Goal: Navigation & Orientation: Find specific page/section

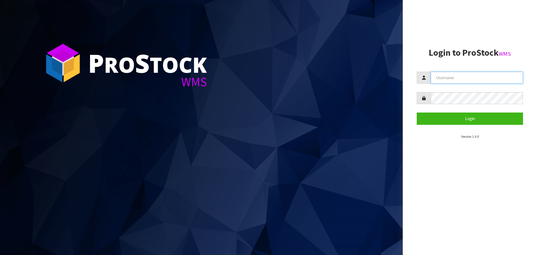
click at [452, 83] on input "text" at bounding box center [477, 78] width 92 height 12
type input "[EMAIL_ADDRESS][DOMAIN_NAME]"
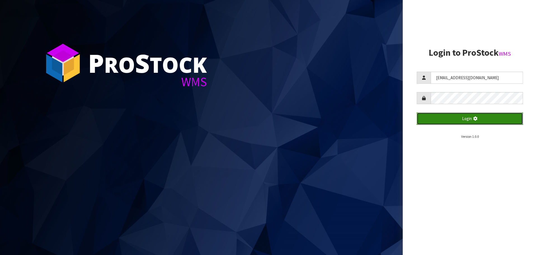
click at [474, 120] on icon "submit" at bounding box center [475, 118] width 5 height 4
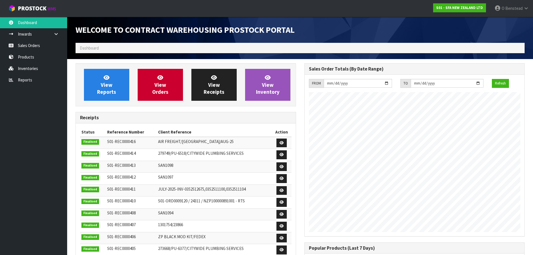
scroll to position [310, 229]
click at [221, 94] on span "View Receipts" at bounding box center [214, 84] width 21 height 21
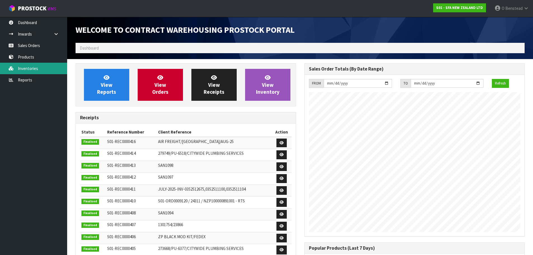
click at [46, 67] on link "Inventories" at bounding box center [33, 68] width 67 height 11
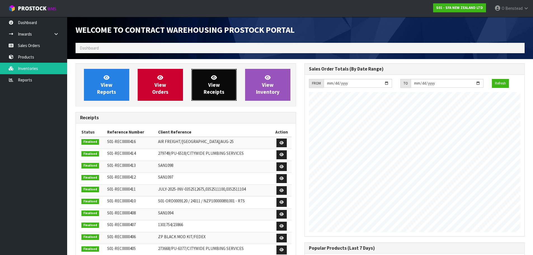
click at [213, 84] on span "View Receipts" at bounding box center [214, 84] width 21 height 21
click at [211, 88] on span "View Receipts" at bounding box center [214, 84] width 21 height 21
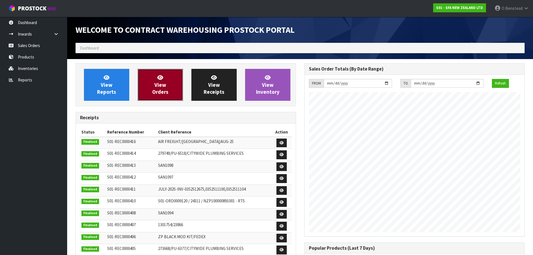
click at [175, 88] on link "View Orders" at bounding box center [160, 85] width 45 height 32
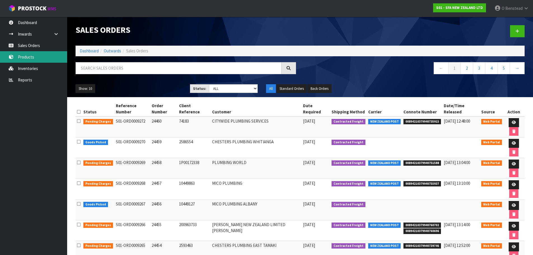
click at [46, 55] on link "Products" at bounding box center [33, 56] width 67 height 11
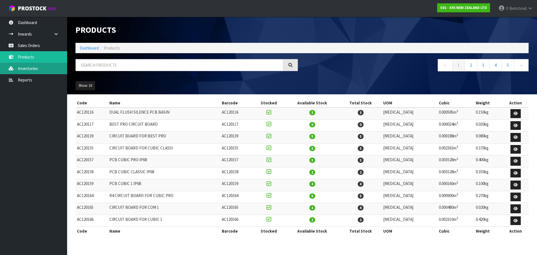
click at [30, 68] on link "Inventories" at bounding box center [33, 68] width 67 height 11
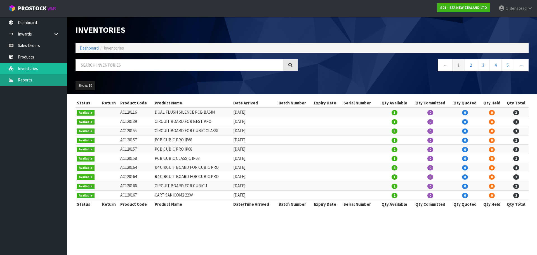
click at [29, 79] on link "Reports" at bounding box center [33, 79] width 67 height 11
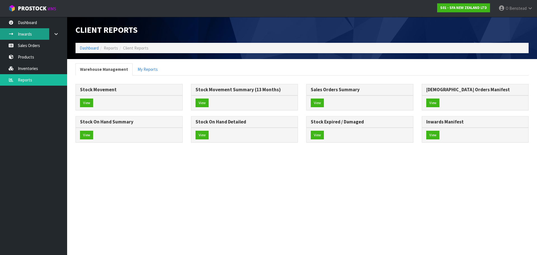
click at [44, 35] on link "Inwards" at bounding box center [33, 33] width 67 height 11
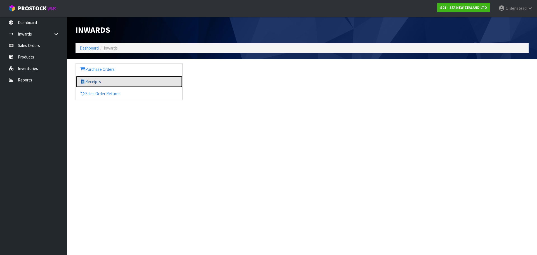
click at [107, 84] on link "Receipts" at bounding box center [129, 81] width 107 height 11
